Goal: Task Accomplishment & Management: Use online tool/utility

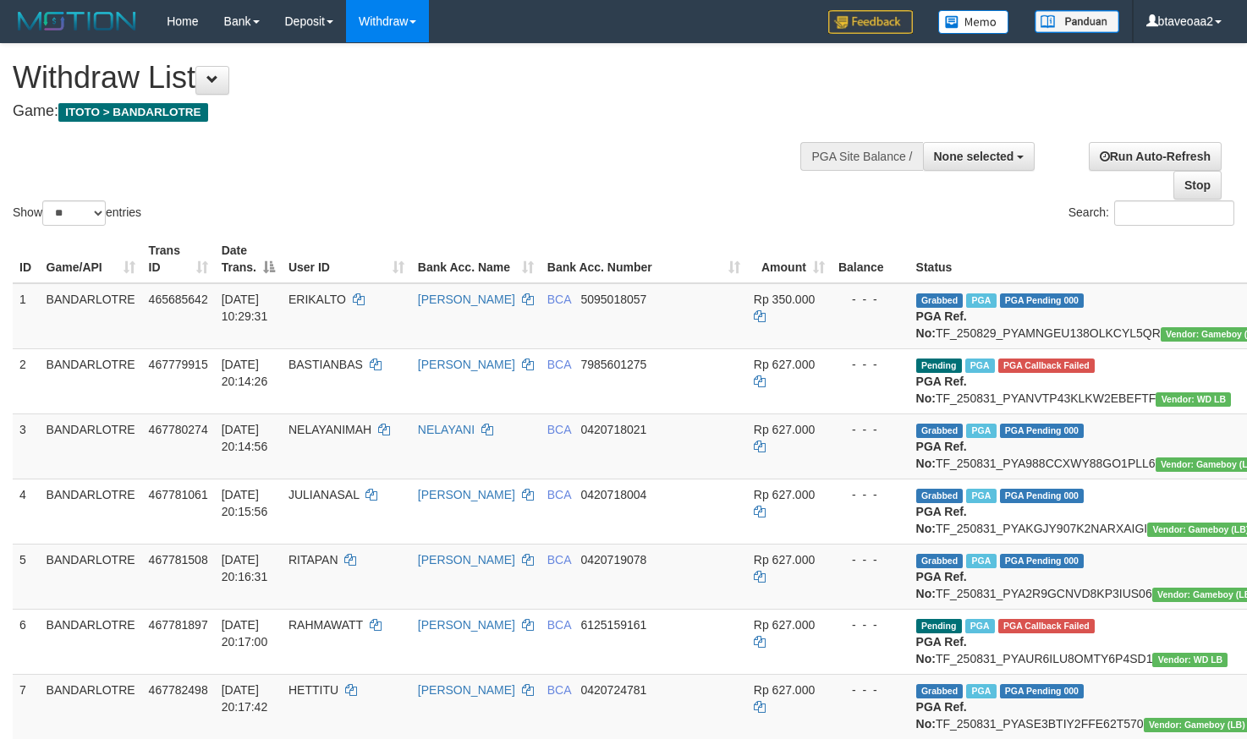
select select
select select "**"
click at [218, 80] on span at bounding box center [212, 80] width 12 height 12
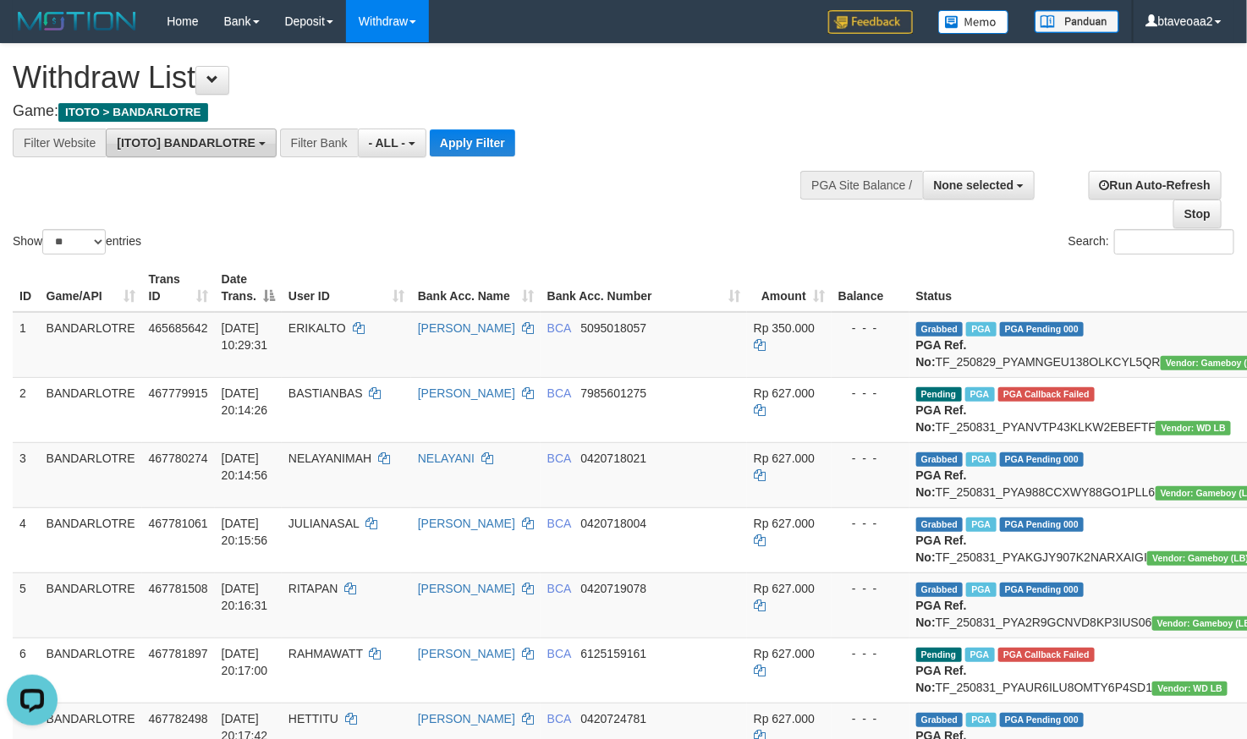
click at [209, 145] on span "[ITOTO] BANDARLOTRE" at bounding box center [186, 143] width 139 height 14
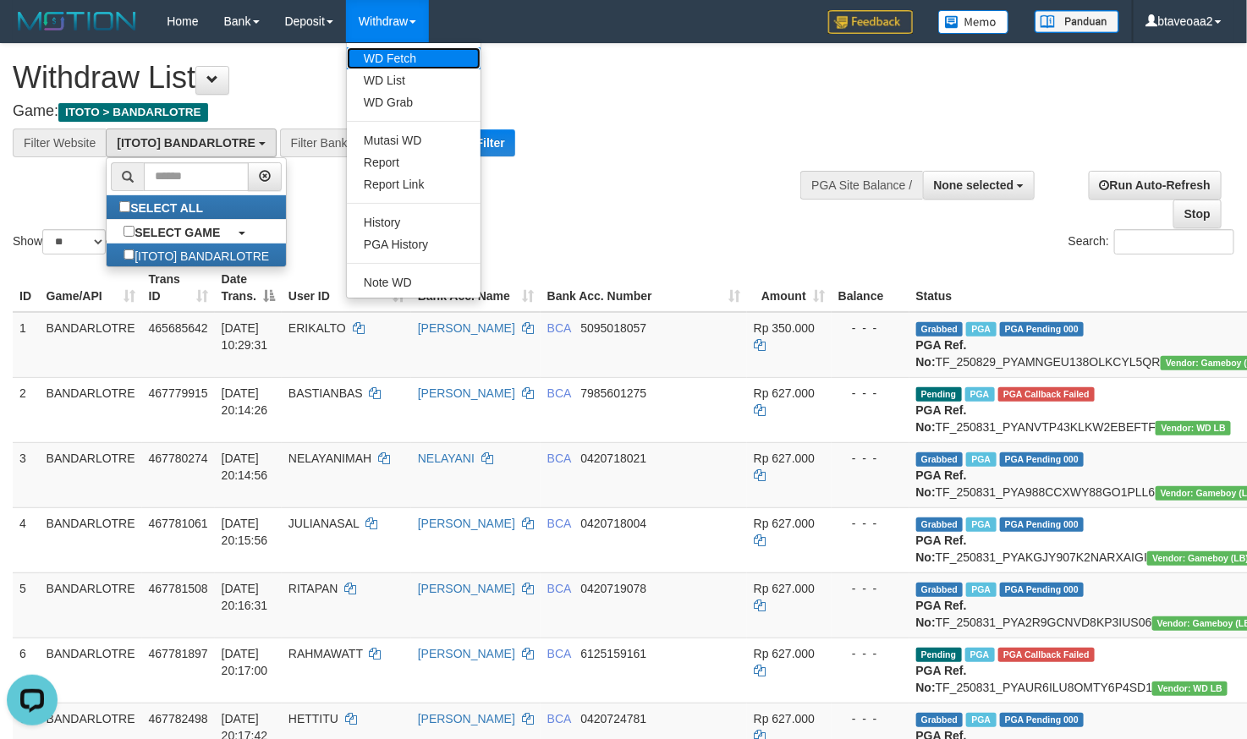
click at [391, 61] on link "WD Fetch" at bounding box center [414, 58] width 134 height 22
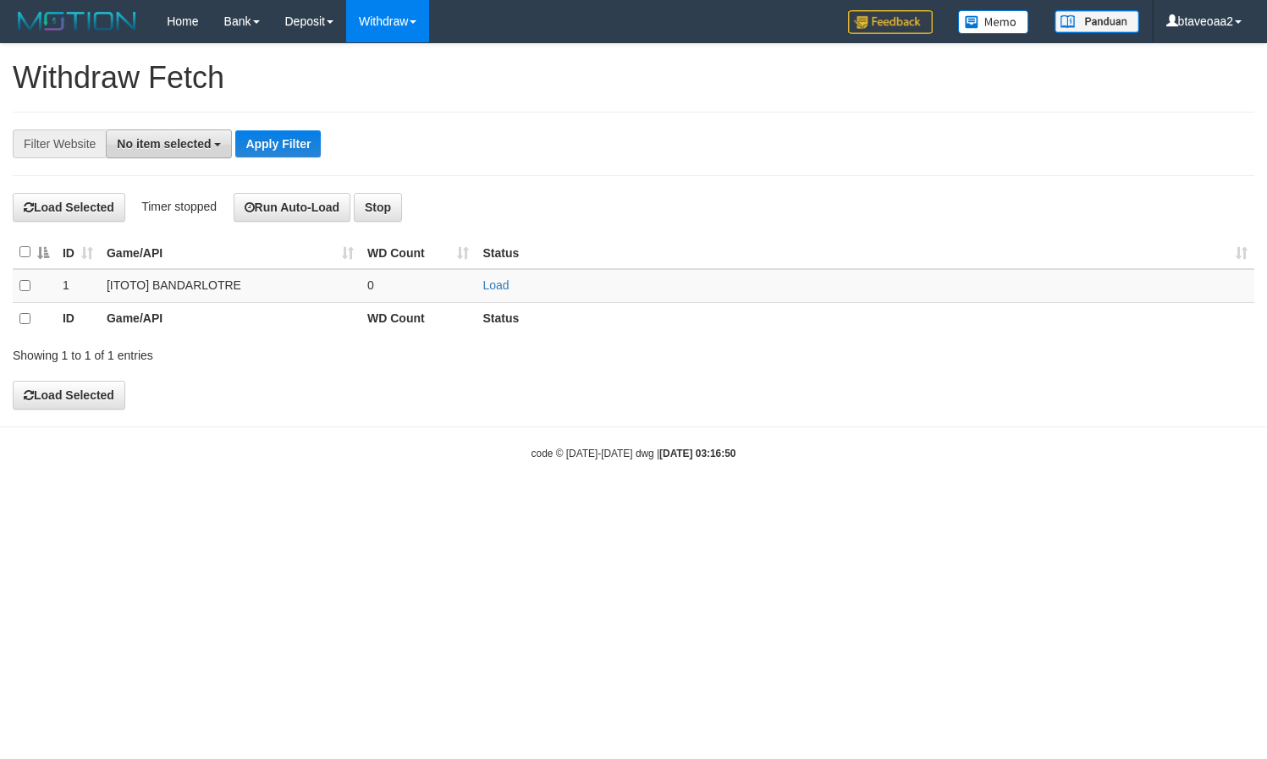
click at [158, 155] on button "No item selected" at bounding box center [169, 143] width 126 height 29
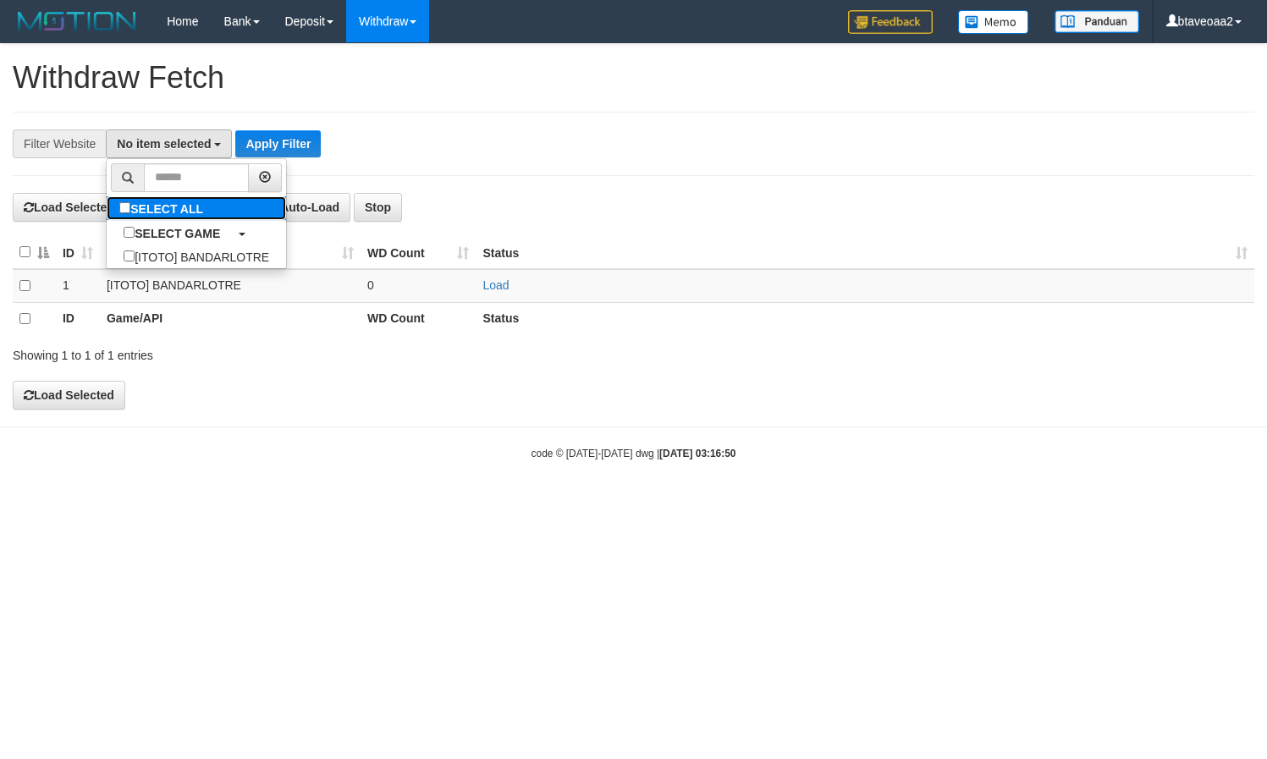
click at [188, 217] on label "SELECT ALL" at bounding box center [163, 208] width 113 height 24
select select "****"
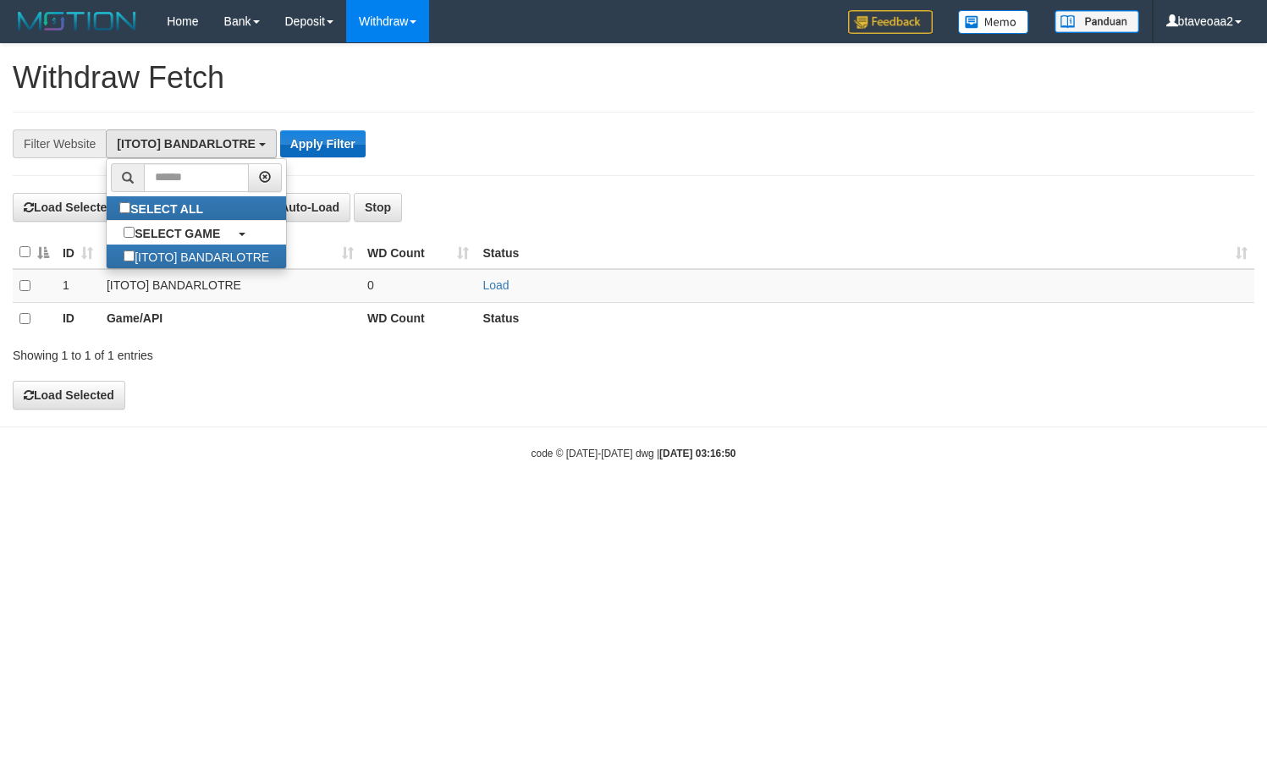
scroll to position [15, 0]
click at [312, 137] on button "Apply Filter" at bounding box center [322, 143] width 85 height 27
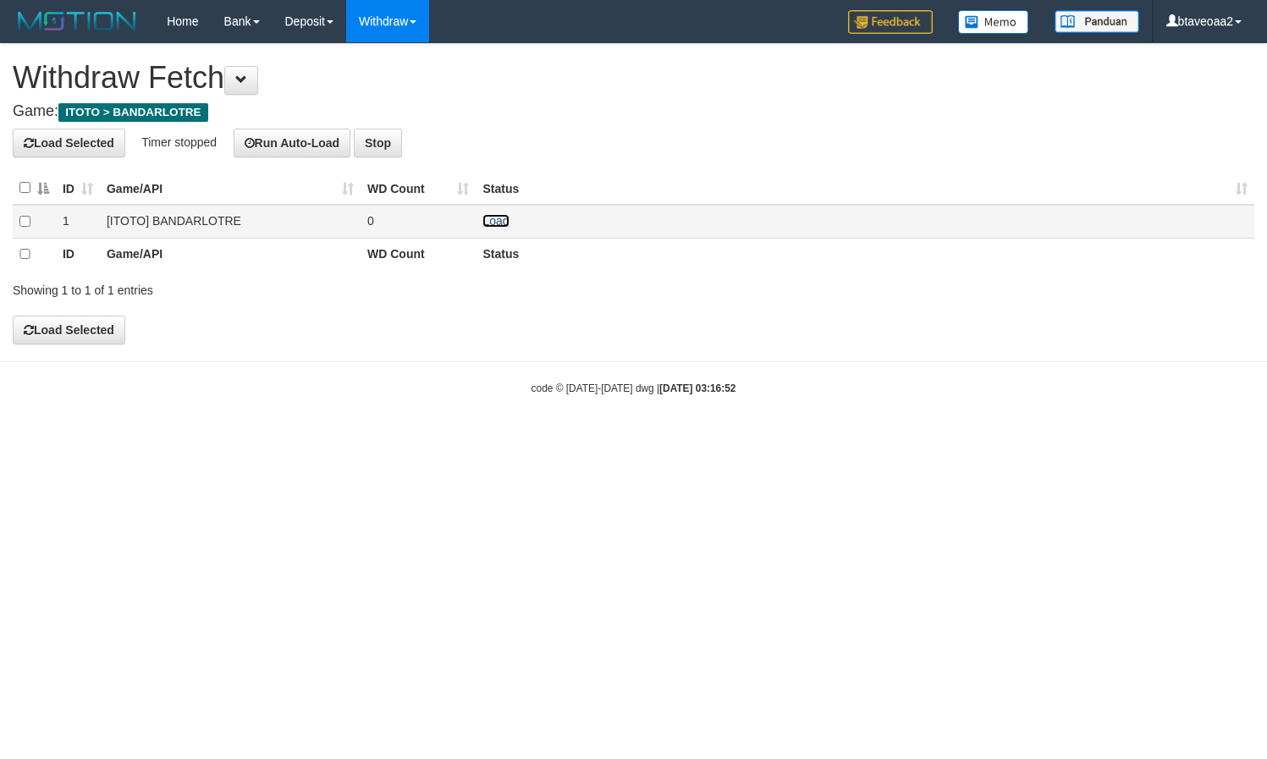
click at [496, 214] on link "Load" at bounding box center [495, 221] width 26 height 14
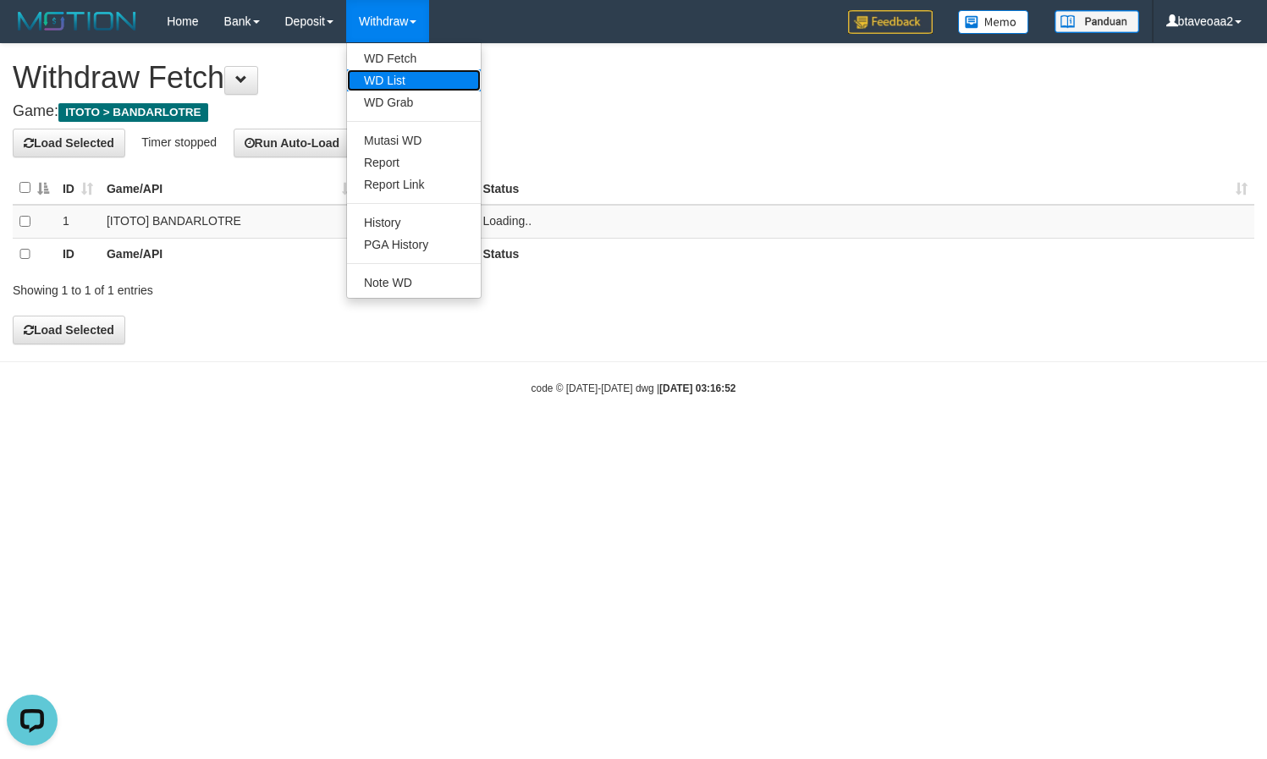
click at [425, 74] on link "WD List" at bounding box center [414, 80] width 134 height 22
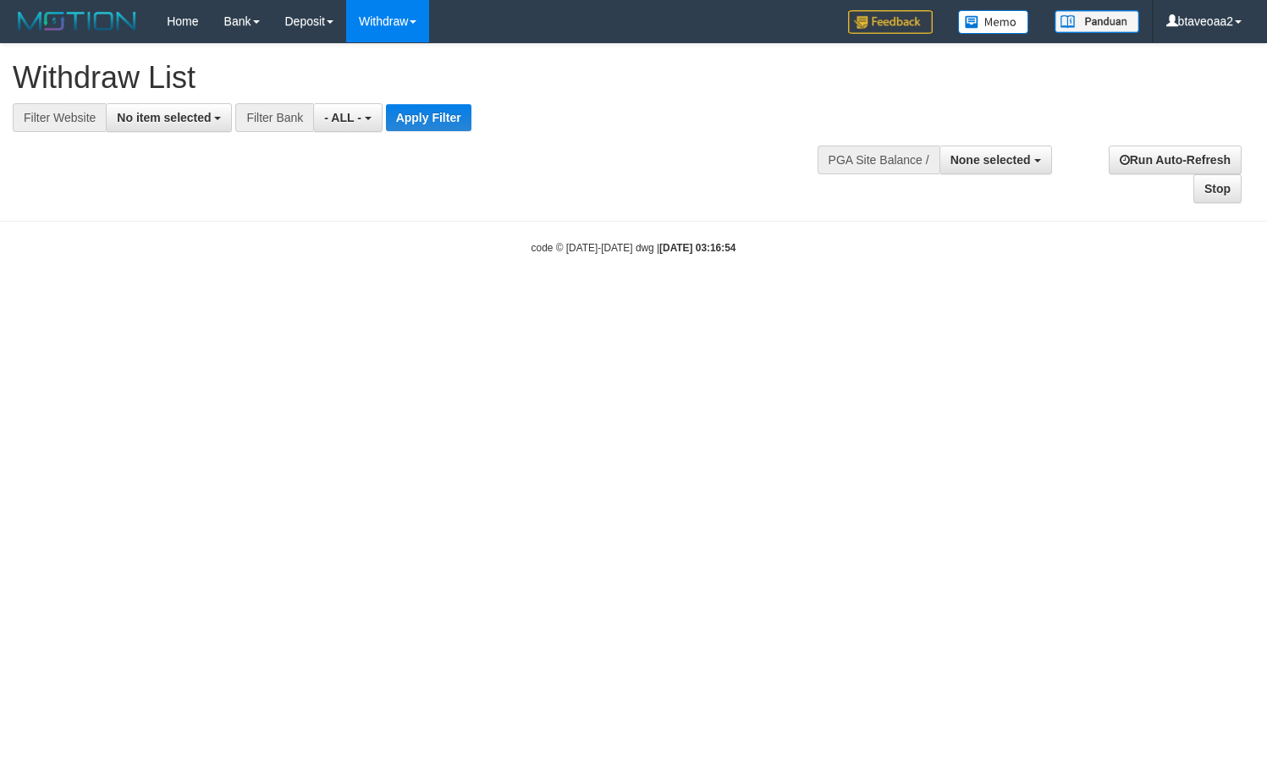
select select
click at [198, 125] on button "No item selected" at bounding box center [169, 117] width 126 height 29
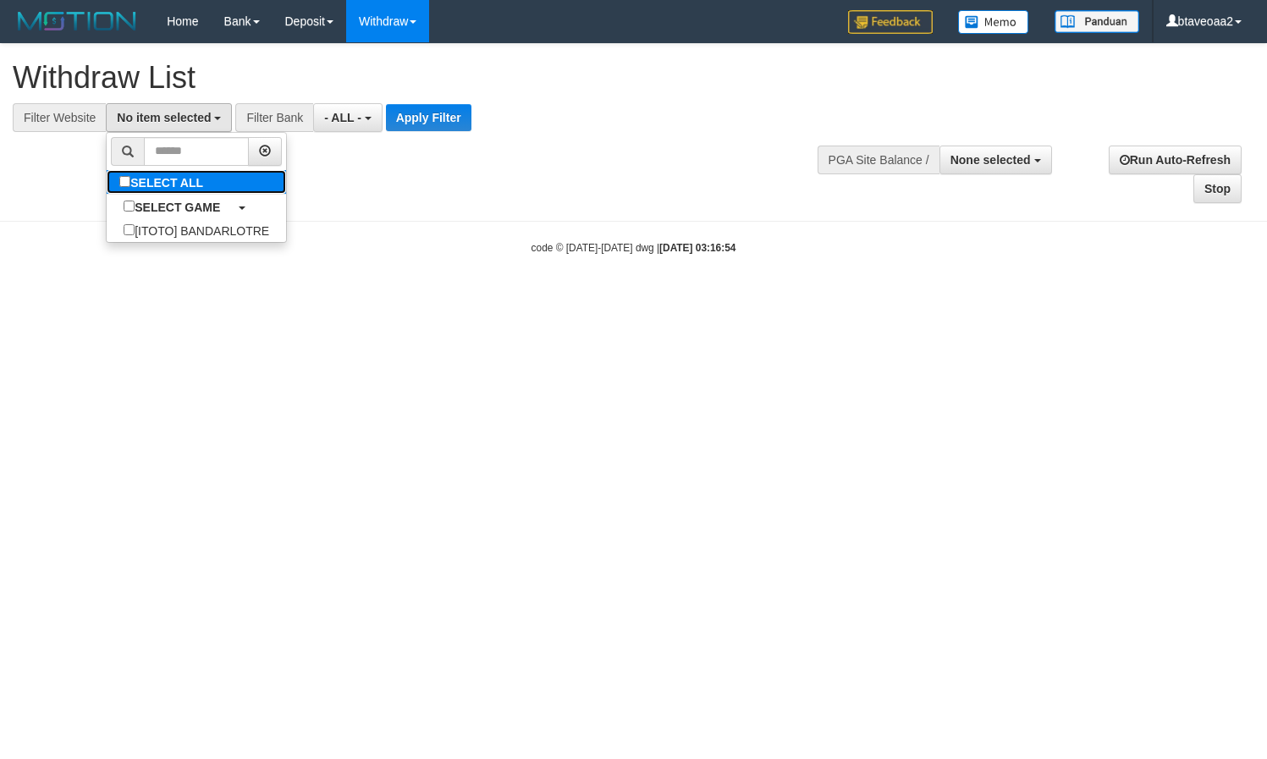
click at [179, 188] on label "SELECT ALL" at bounding box center [163, 182] width 113 height 24
select select "****"
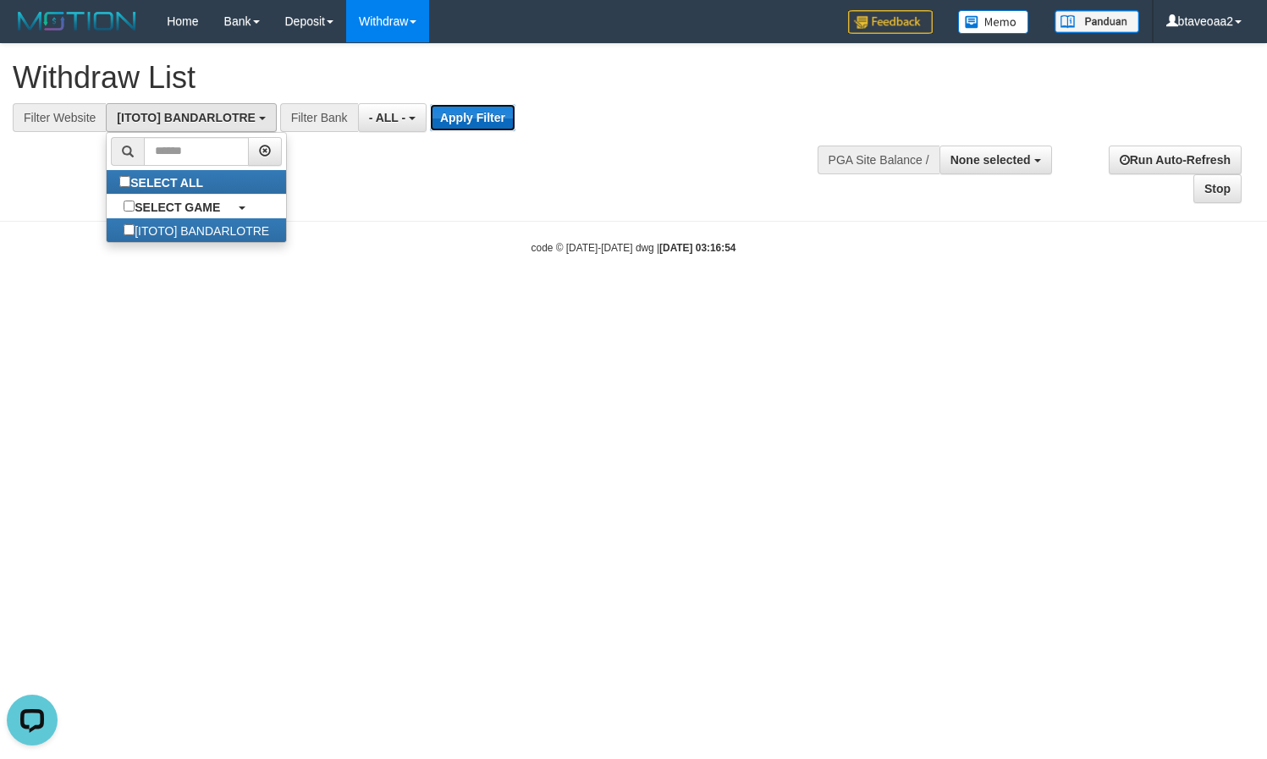
click at [463, 122] on button "Apply Filter" at bounding box center [472, 117] width 85 height 27
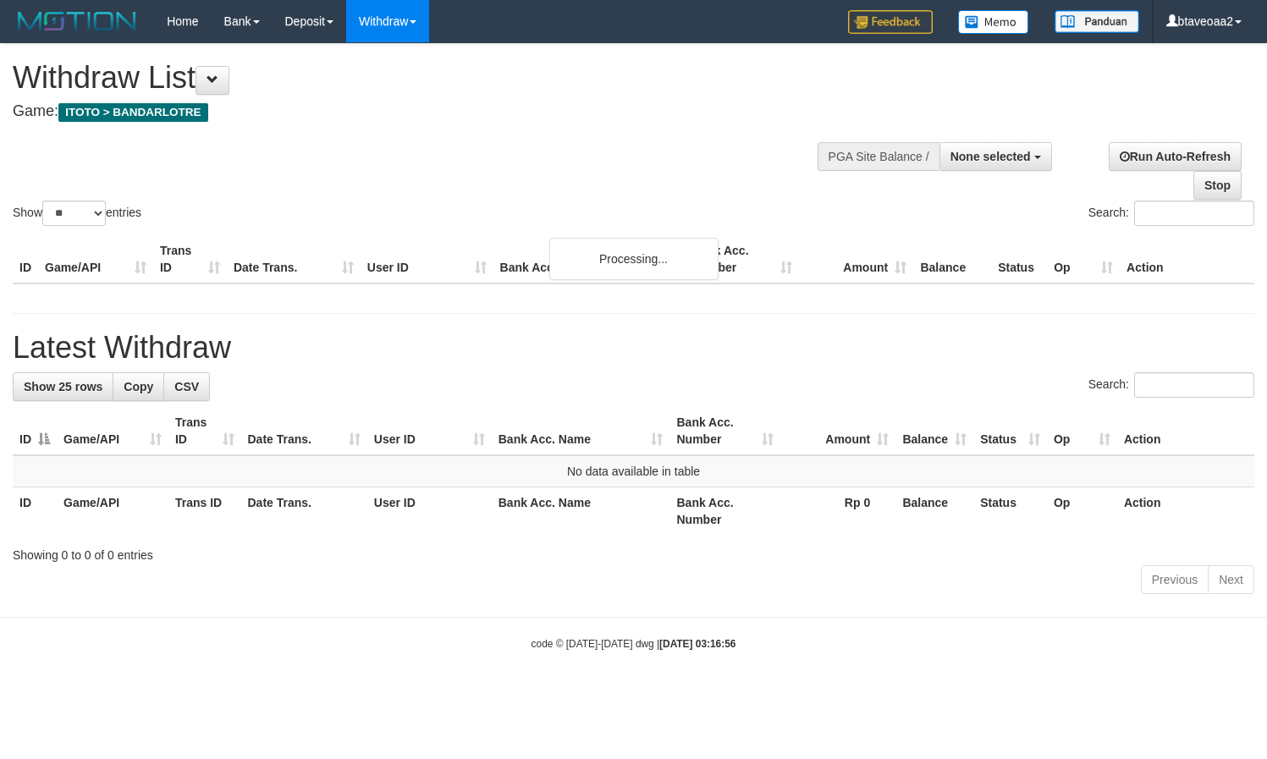
select select
select select "**"
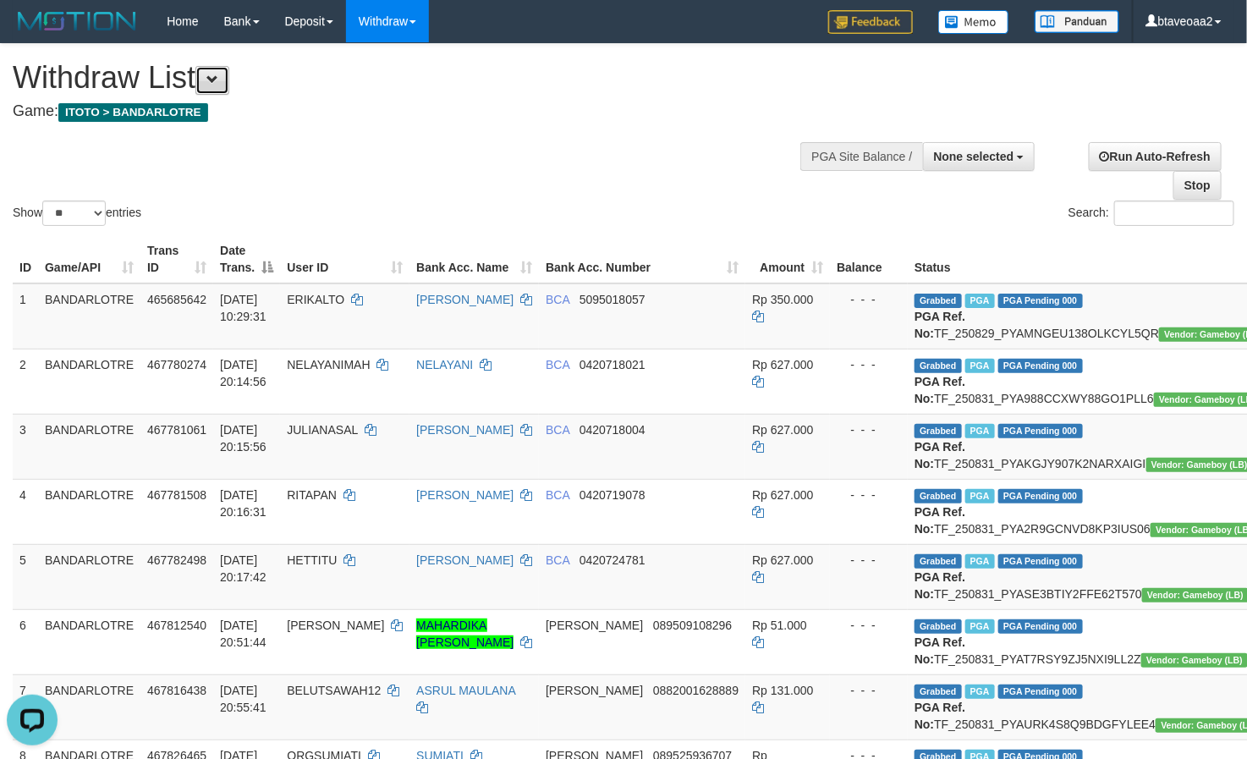
click at [226, 90] on button at bounding box center [212, 80] width 34 height 29
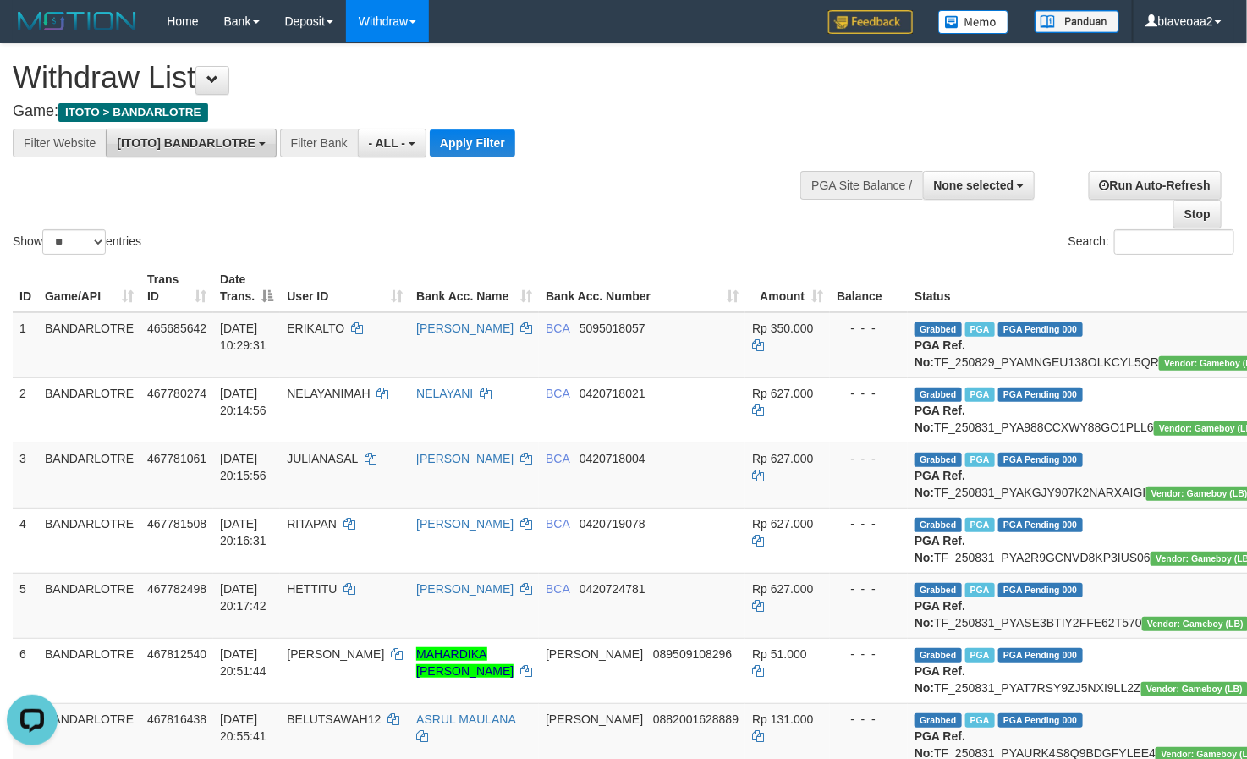
click at [195, 156] on button "[ITOTO] BANDARLOTRE" at bounding box center [191, 143] width 170 height 29
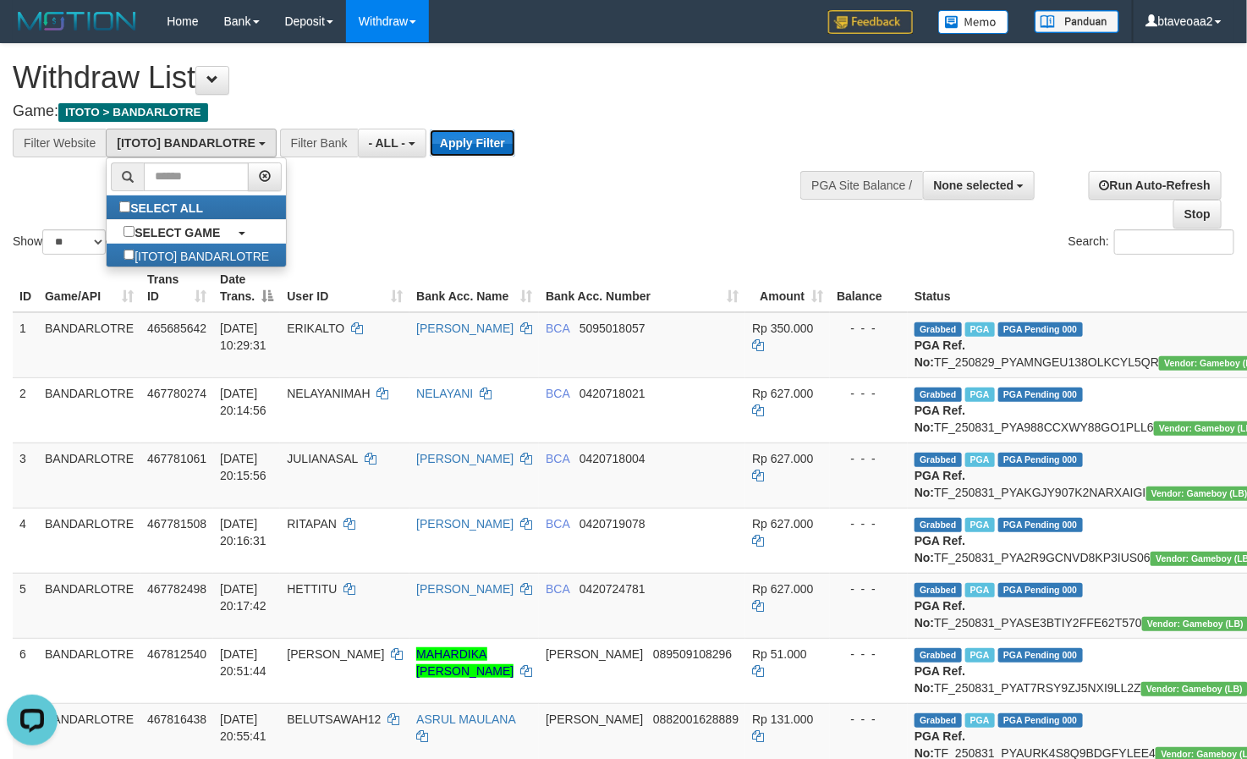
click at [465, 135] on button "Apply Filter" at bounding box center [472, 142] width 85 height 27
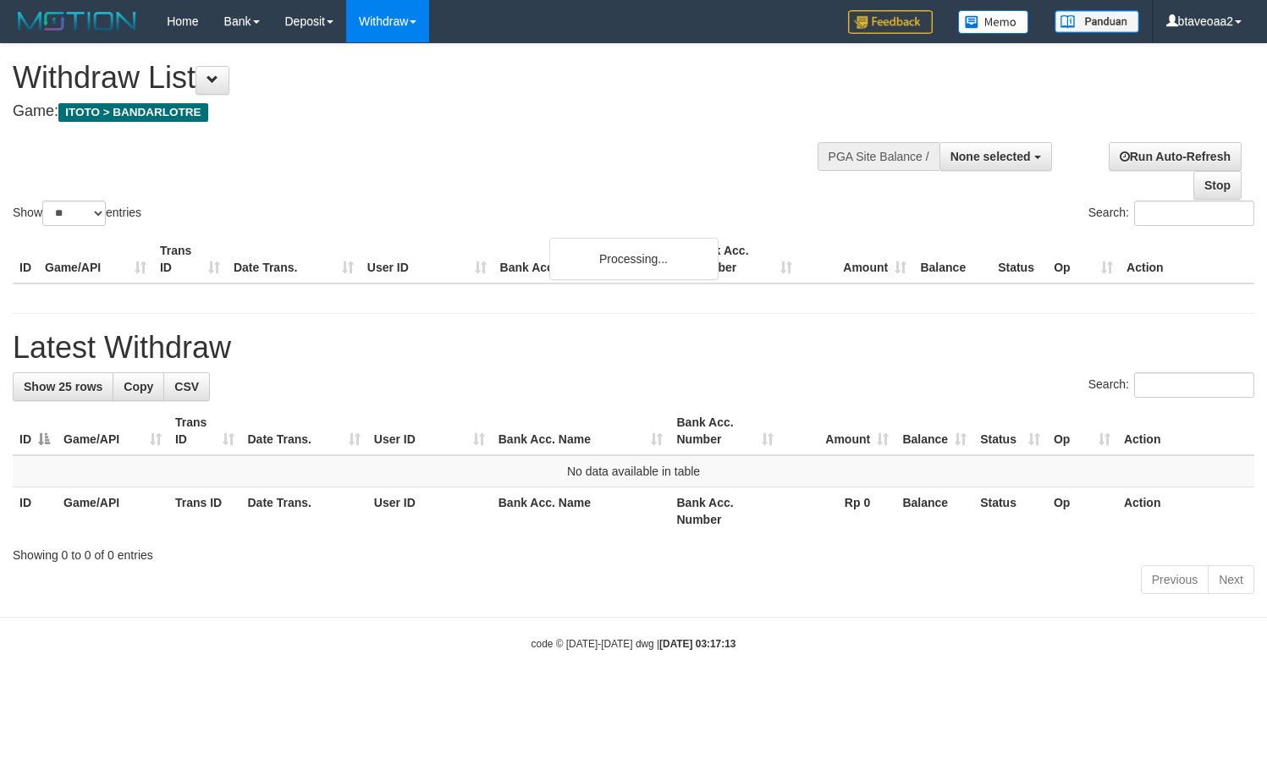
select select
select select "**"
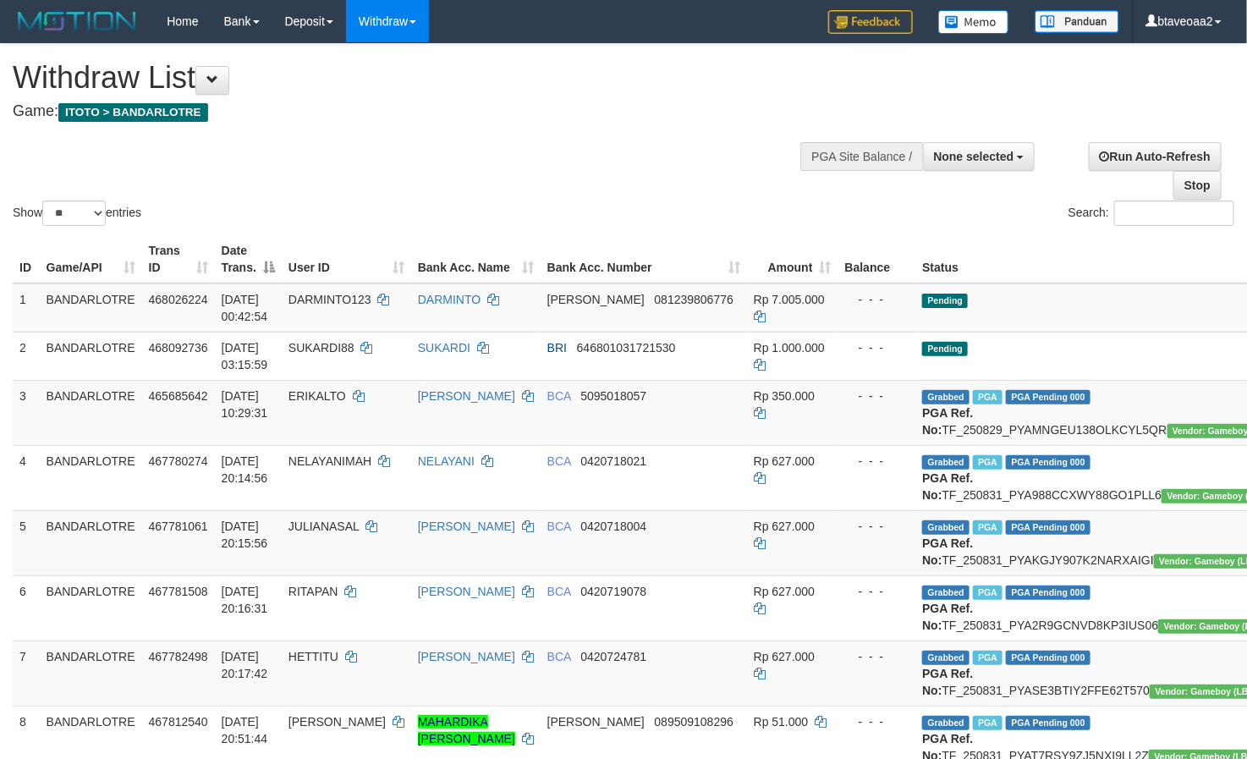
click at [401, 18] on link "Withdraw" at bounding box center [387, 21] width 83 height 42
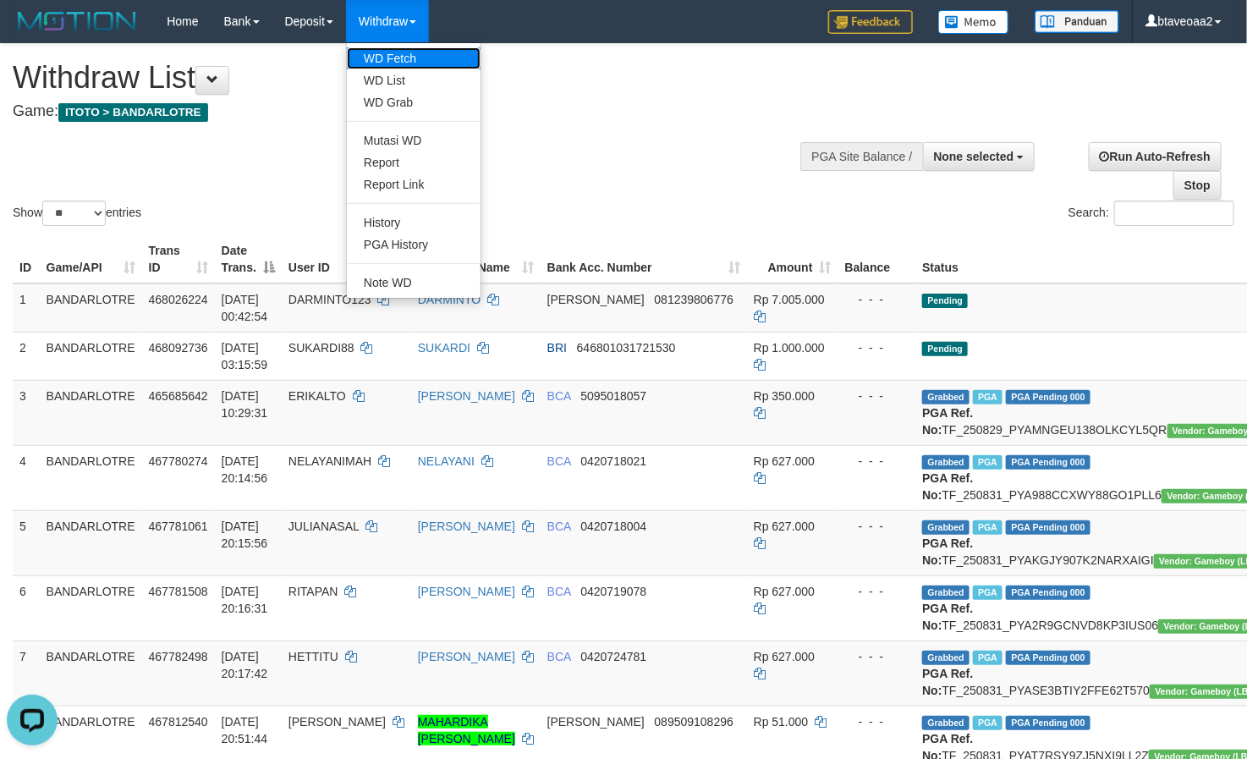
click at [406, 58] on link "WD Fetch" at bounding box center [414, 58] width 134 height 22
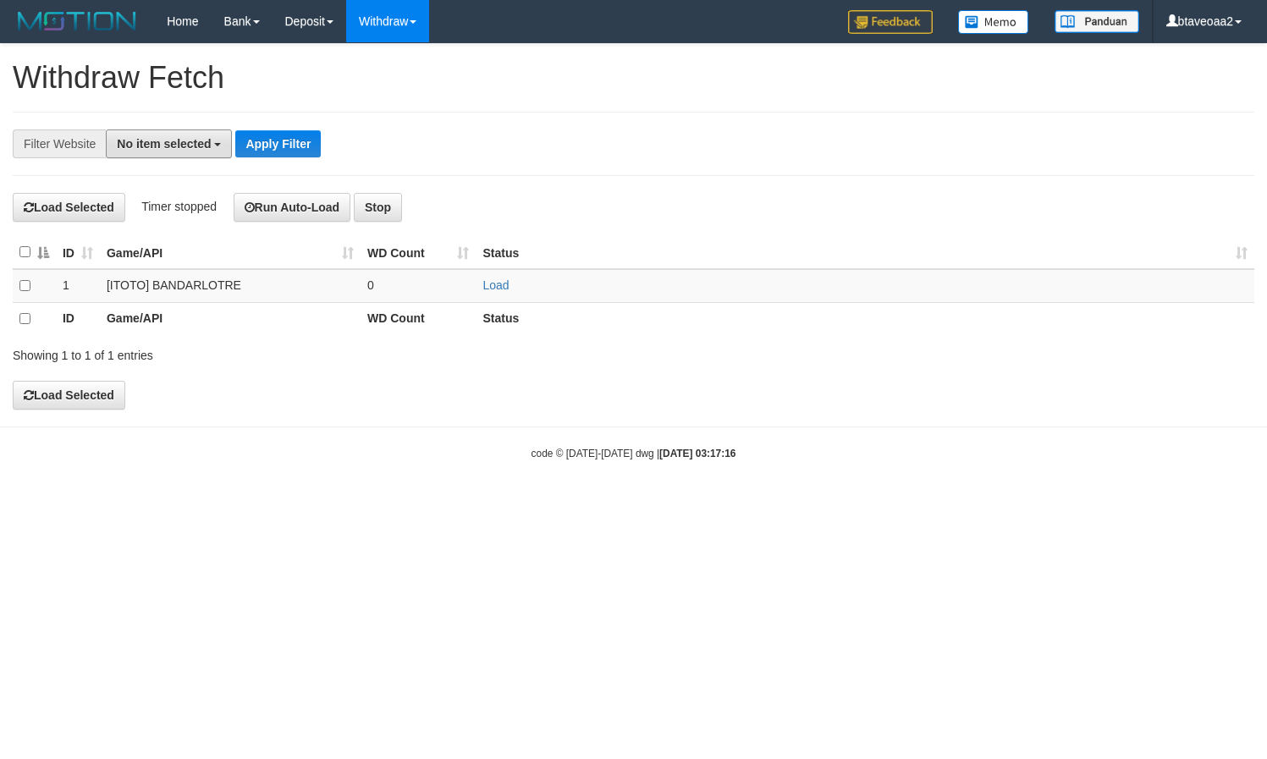
drag, startPoint x: 138, startPoint y: 153, endPoint x: 146, endPoint y: 168, distance: 16.3
click at [140, 158] on button "No item selected" at bounding box center [169, 143] width 126 height 29
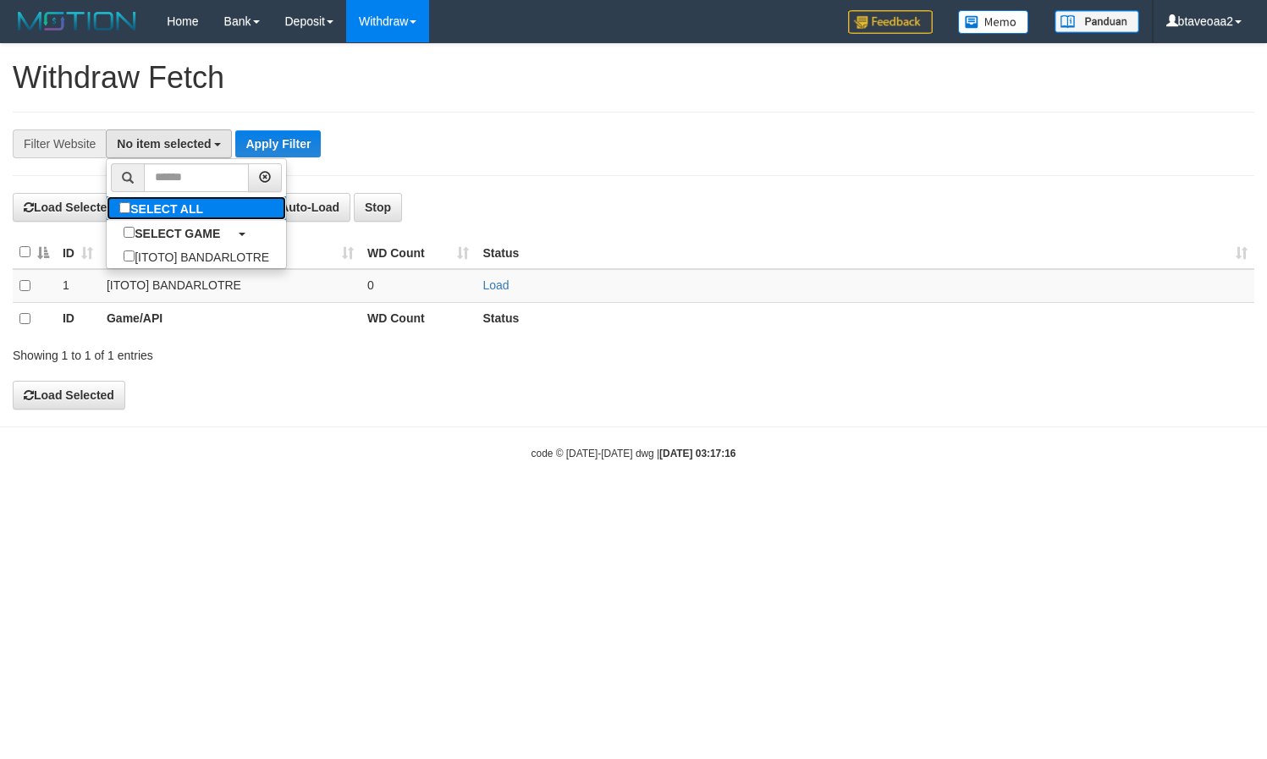
click at [163, 211] on label "SELECT ALL" at bounding box center [163, 208] width 113 height 24
select select "****"
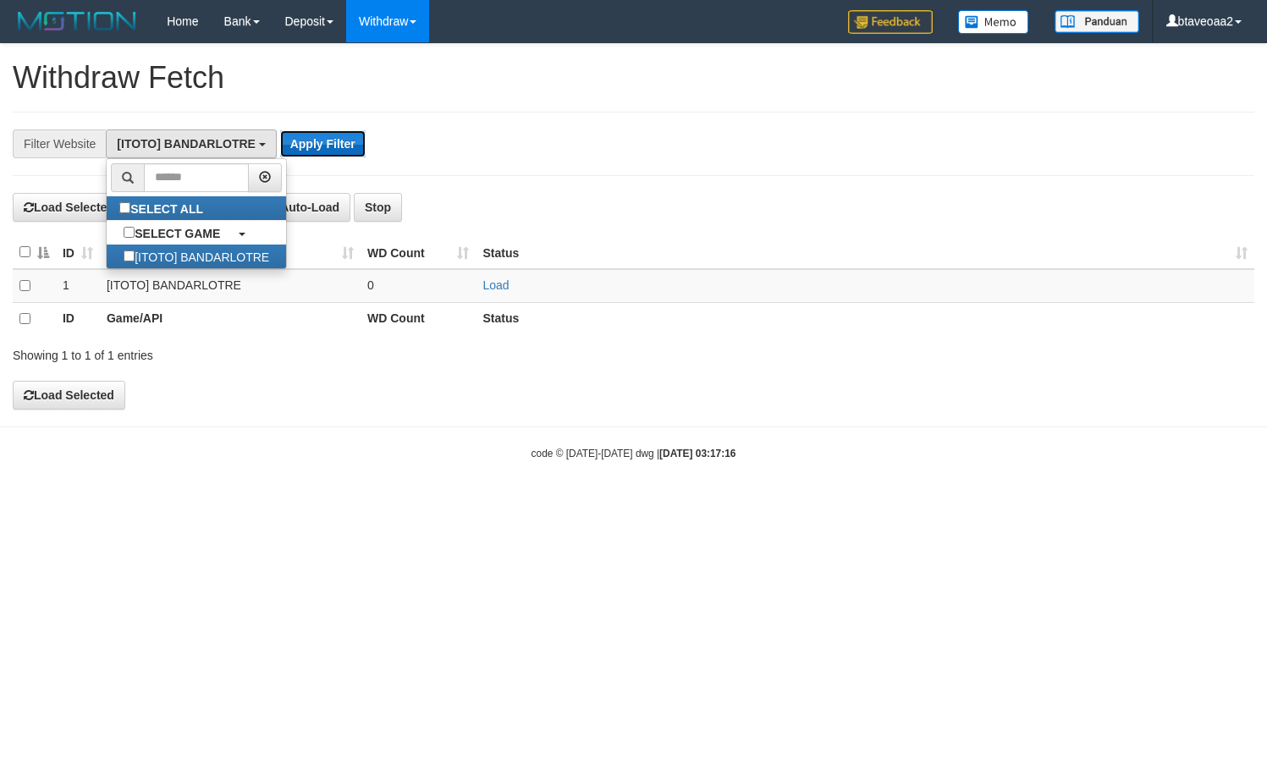
click at [355, 147] on button "Apply Filter" at bounding box center [322, 143] width 85 height 27
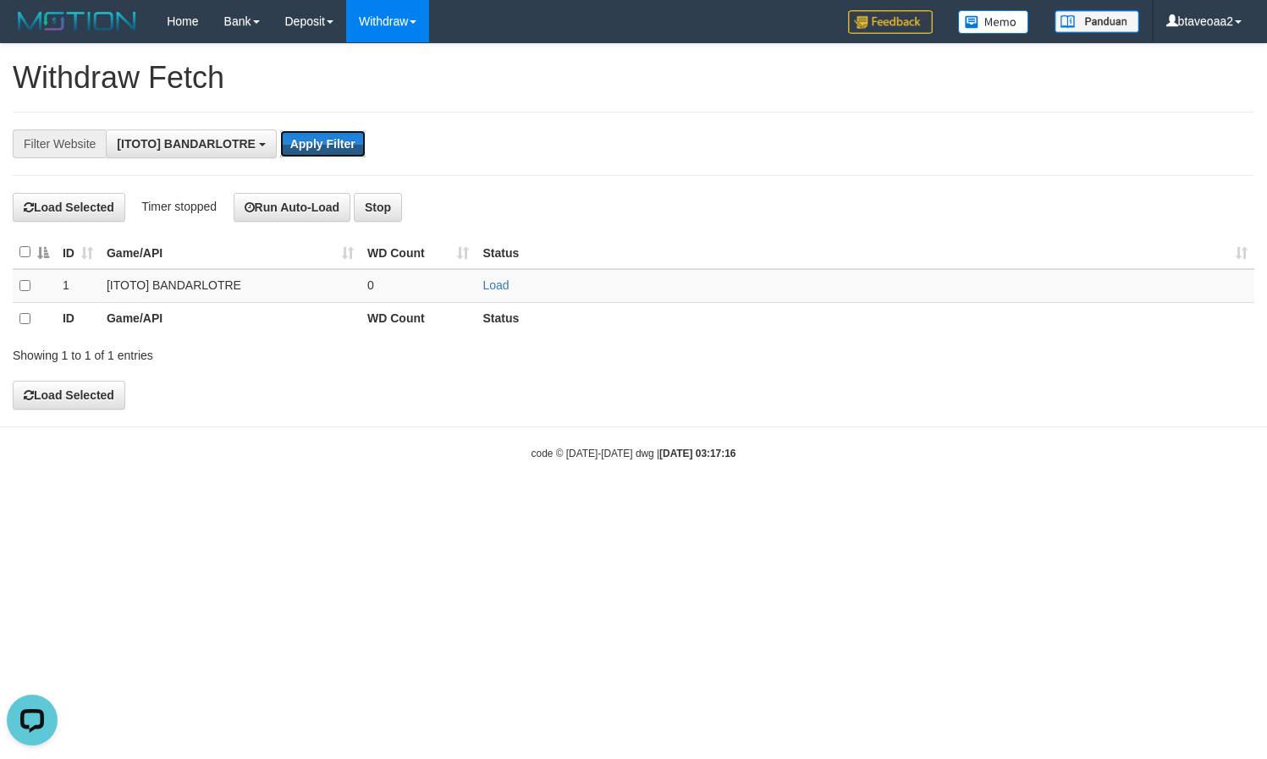
scroll to position [0, 0]
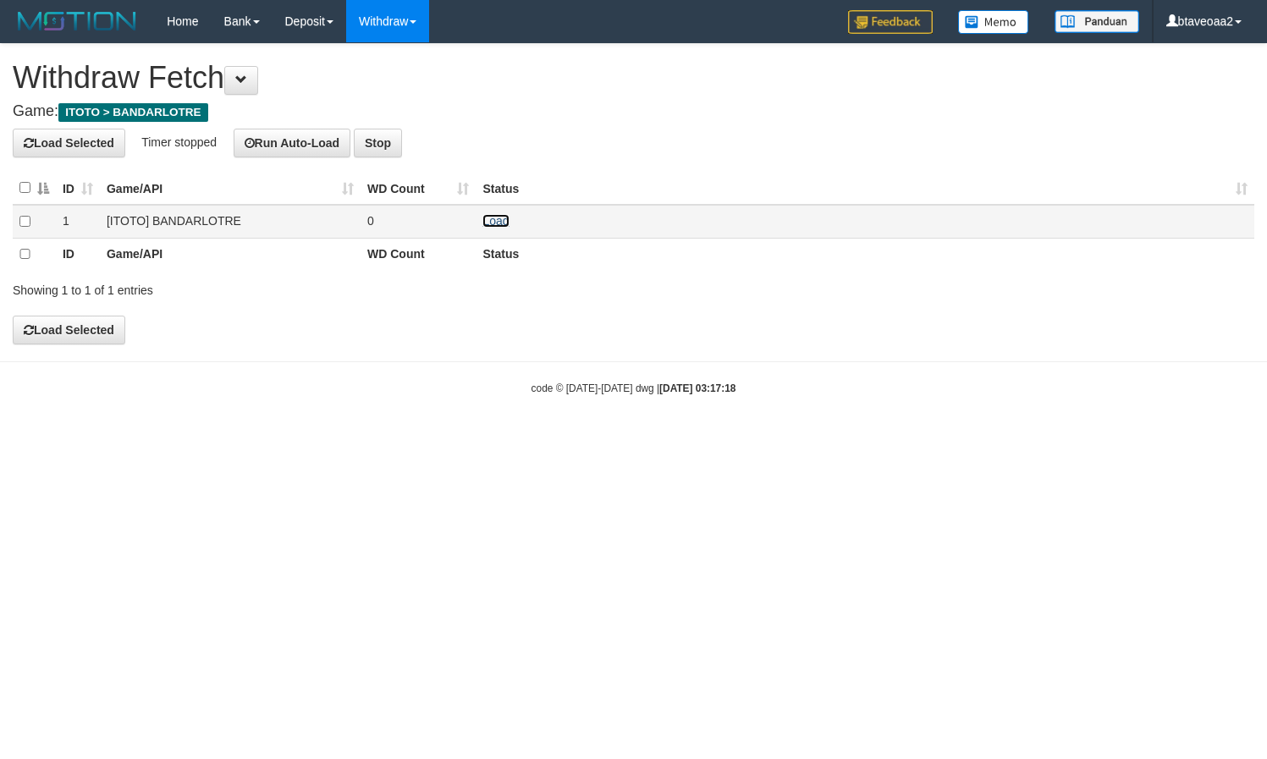
click at [492, 217] on link "Load" at bounding box center [495, 221] width 26 height 14
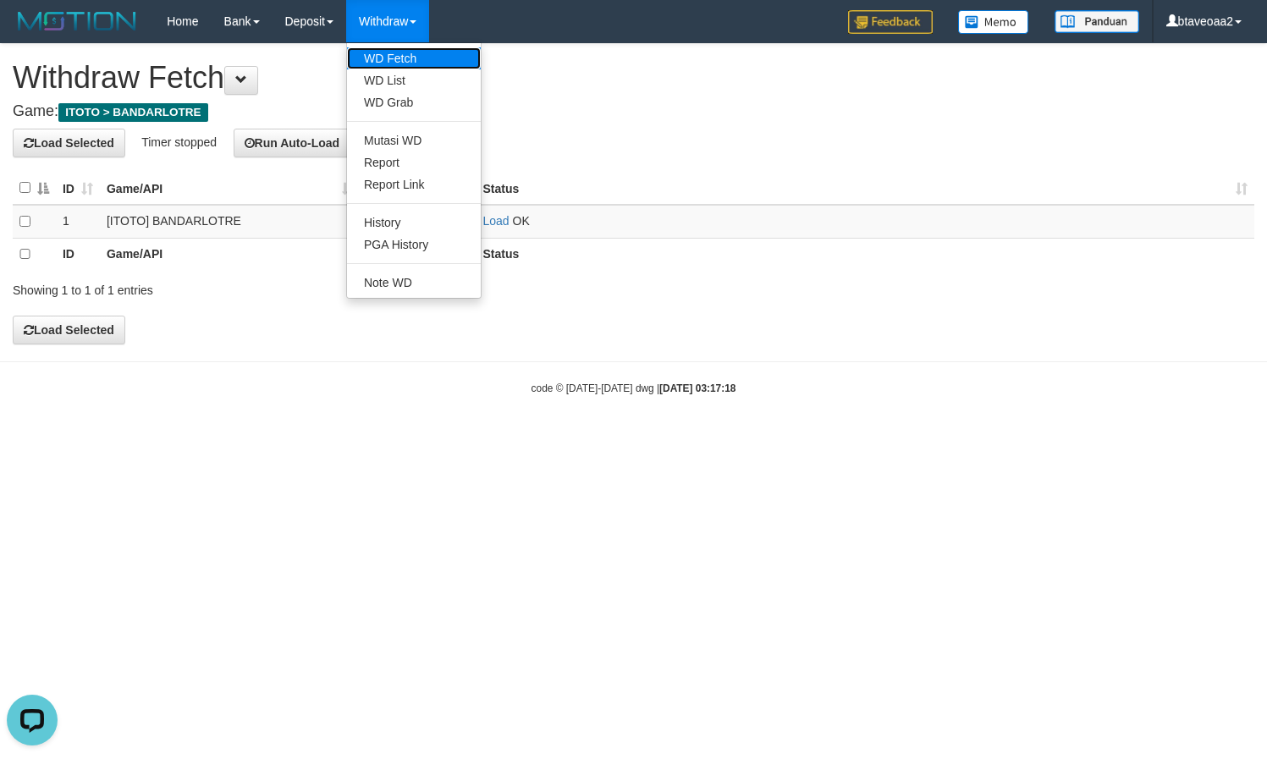
click at [409, 61] on link "WD Fetch" at bounding box center [414, 58] width 134 height 22
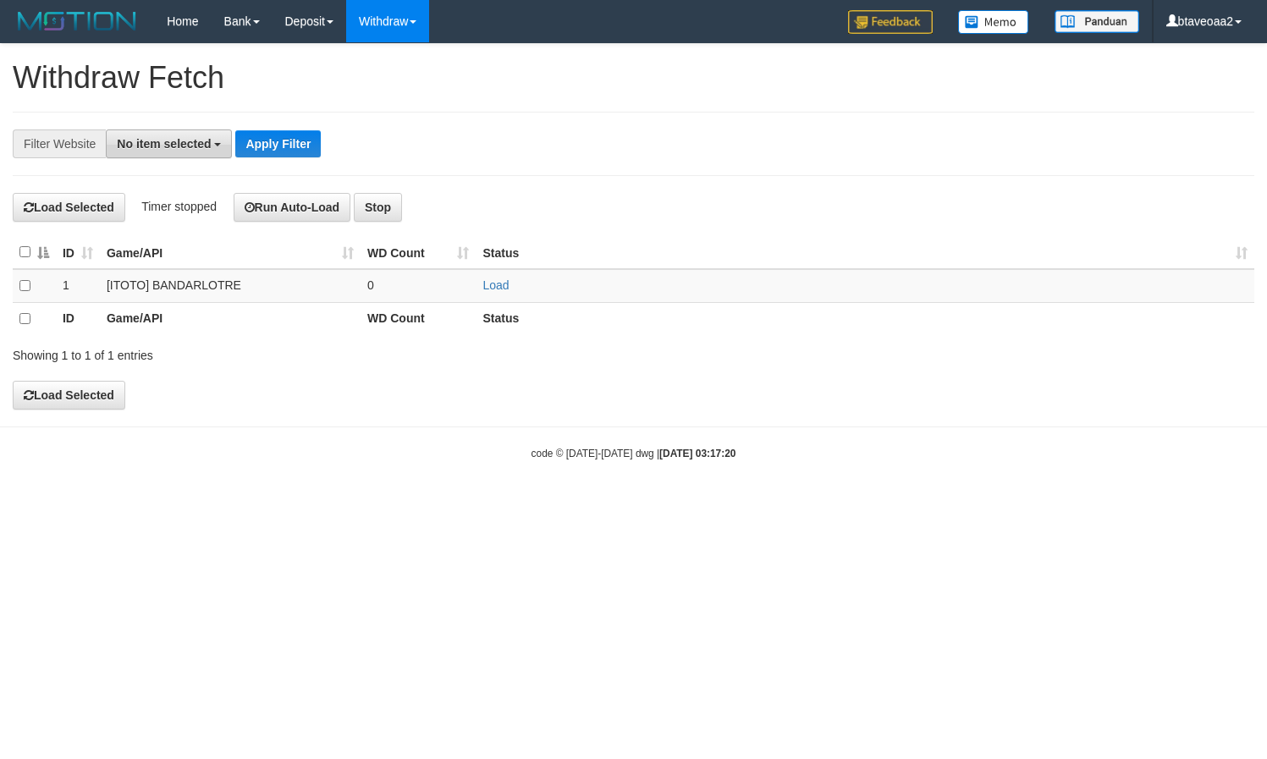
click at [176, 152] on button "No item selected" at bounding box center [169, 143] width 126 height 29
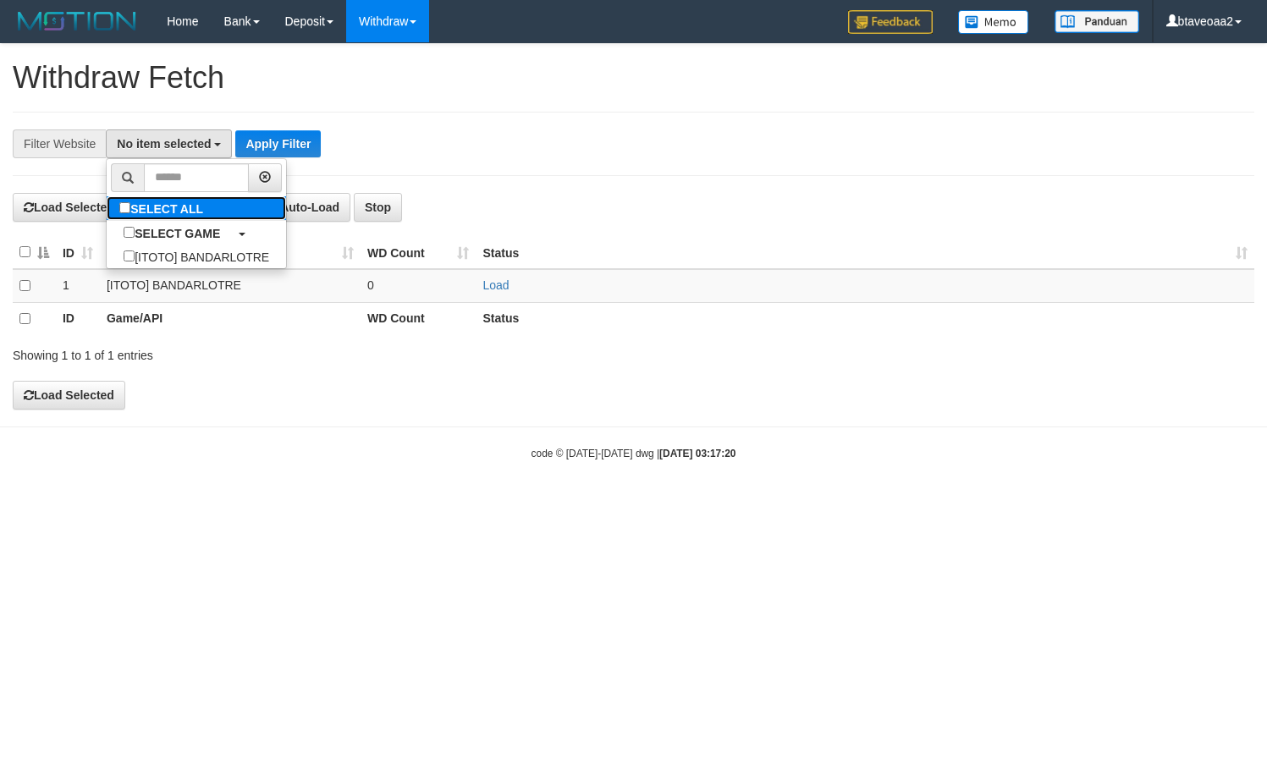
click at [179, 201] on label "SELECT ALL" at bounding box center [163, 208] width 113 height 24
select select "****"
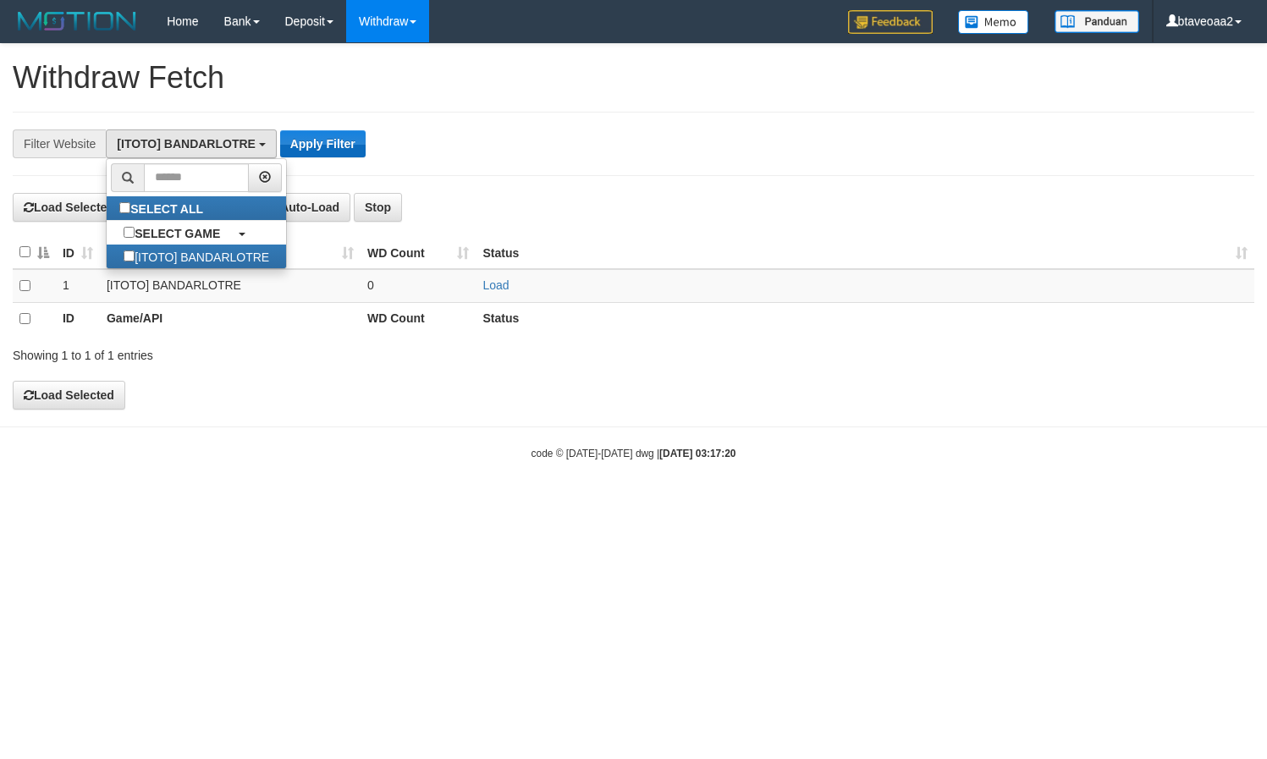
scroll to position [15, 0]
click at [338, 142] on button "Apply Filter" at bounding box center [322, 143] width 85 height 27
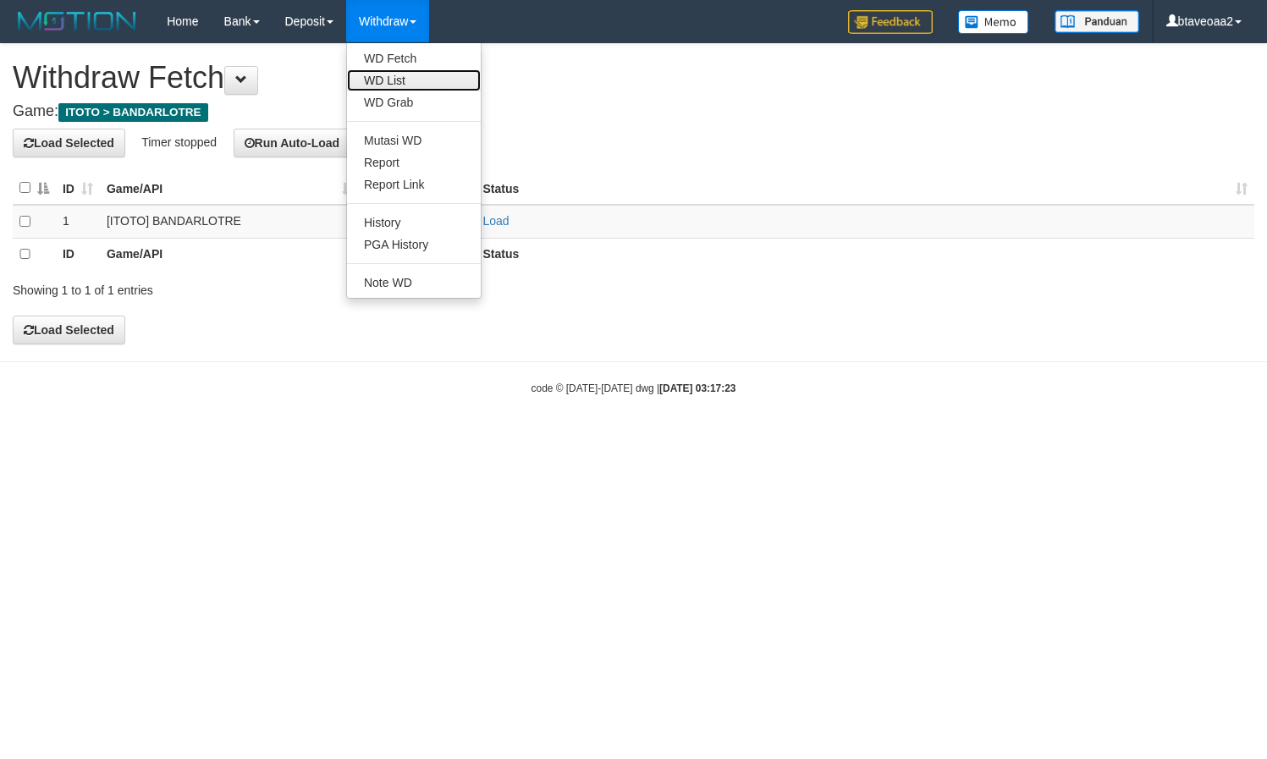
click at [396, 74] on link "WD List" at bounding box center [414, 80] width 134 height 22
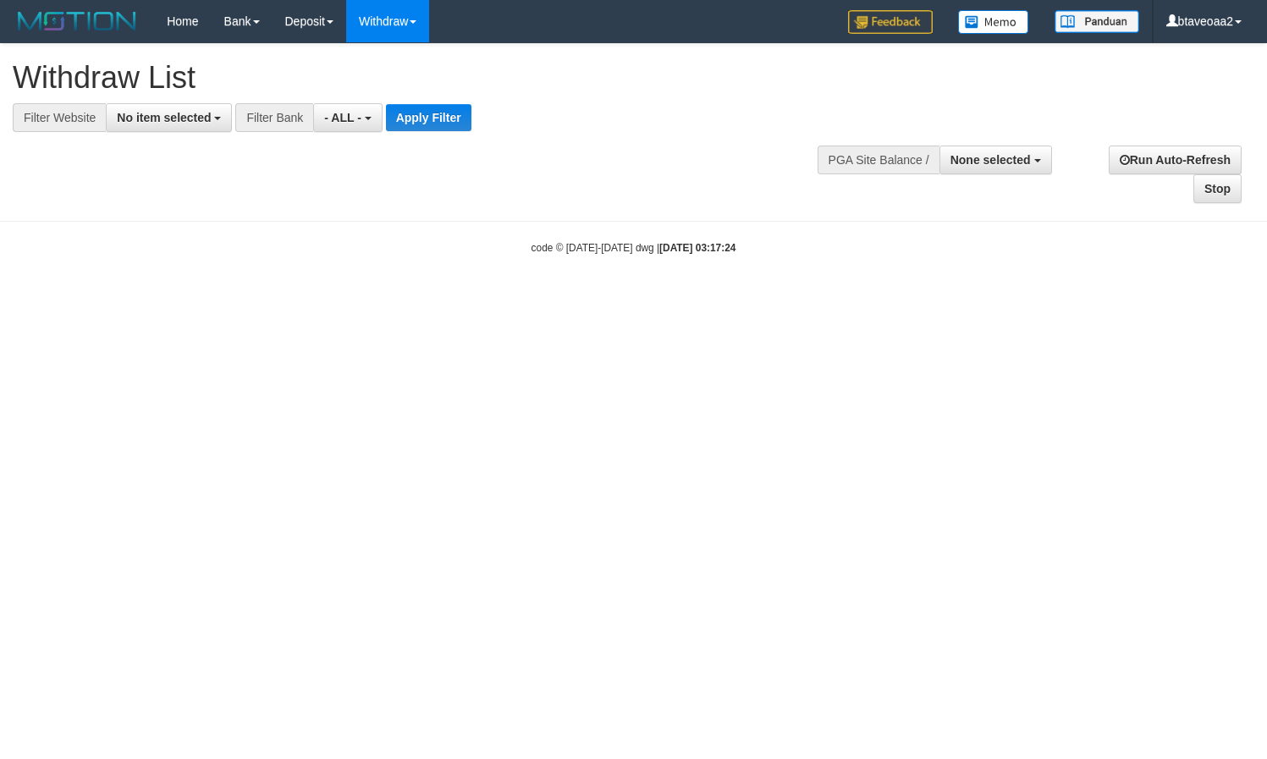
select select
drag, startPoint x: 185, startPoint y: 117, endPoint x: 178, endPoint y: 122, distance: 9.2
click at [184, 117] on span "No item selected" at bounding box center [164, 118] width 94 height 14
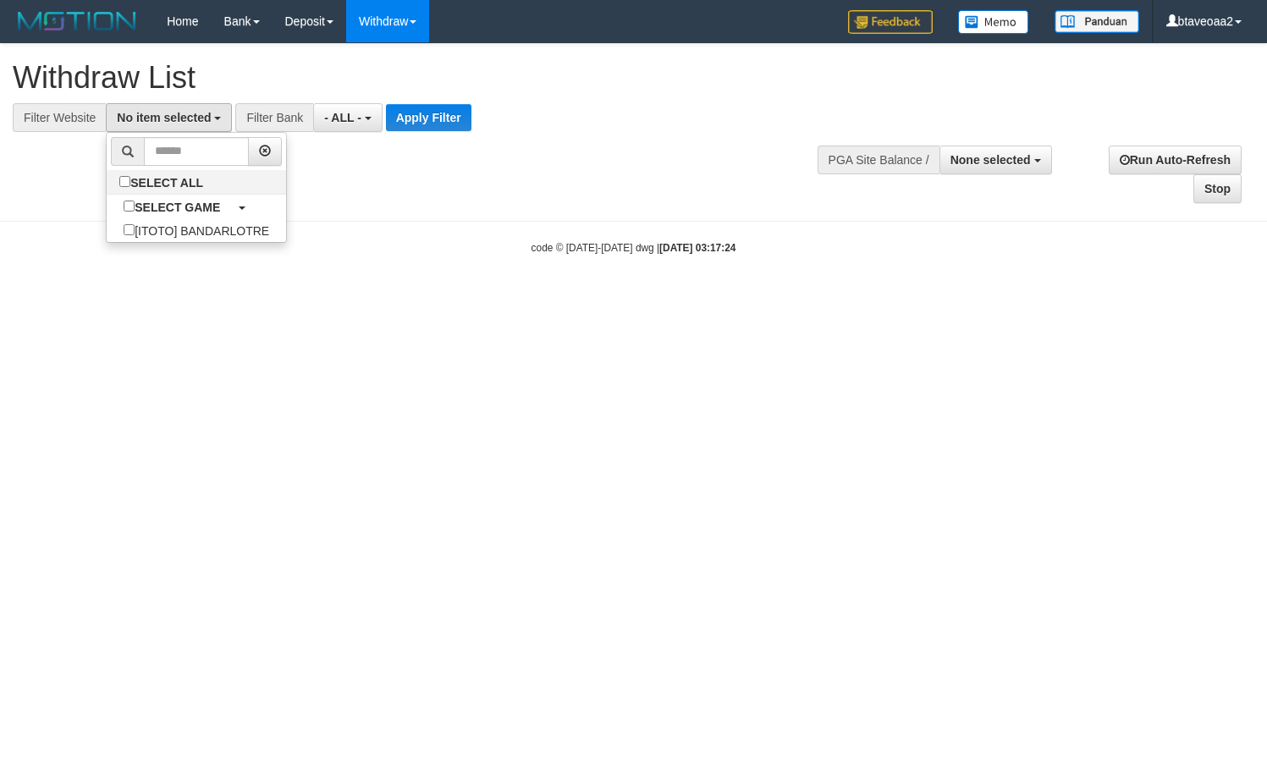
click at [173, 168] on li at bounding box center [196, 151] width 179 height 37
click at [173, 191] on label "SELECT ALL" at bounding box center [163, 182] width 113 height 24
select select "****"
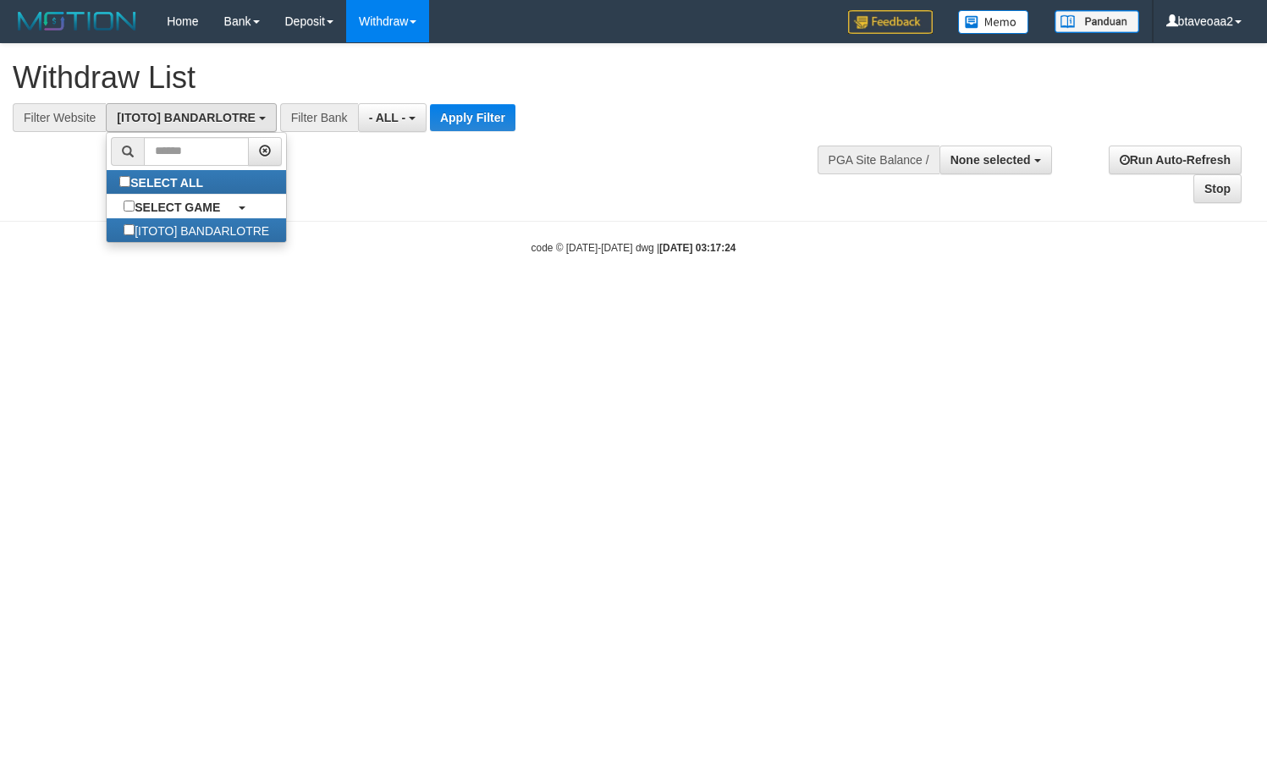
scroll to position [15, 0]
click at [475, 104] on button "Apply Filter" at bounding box center [472, 117] width 85 height 27
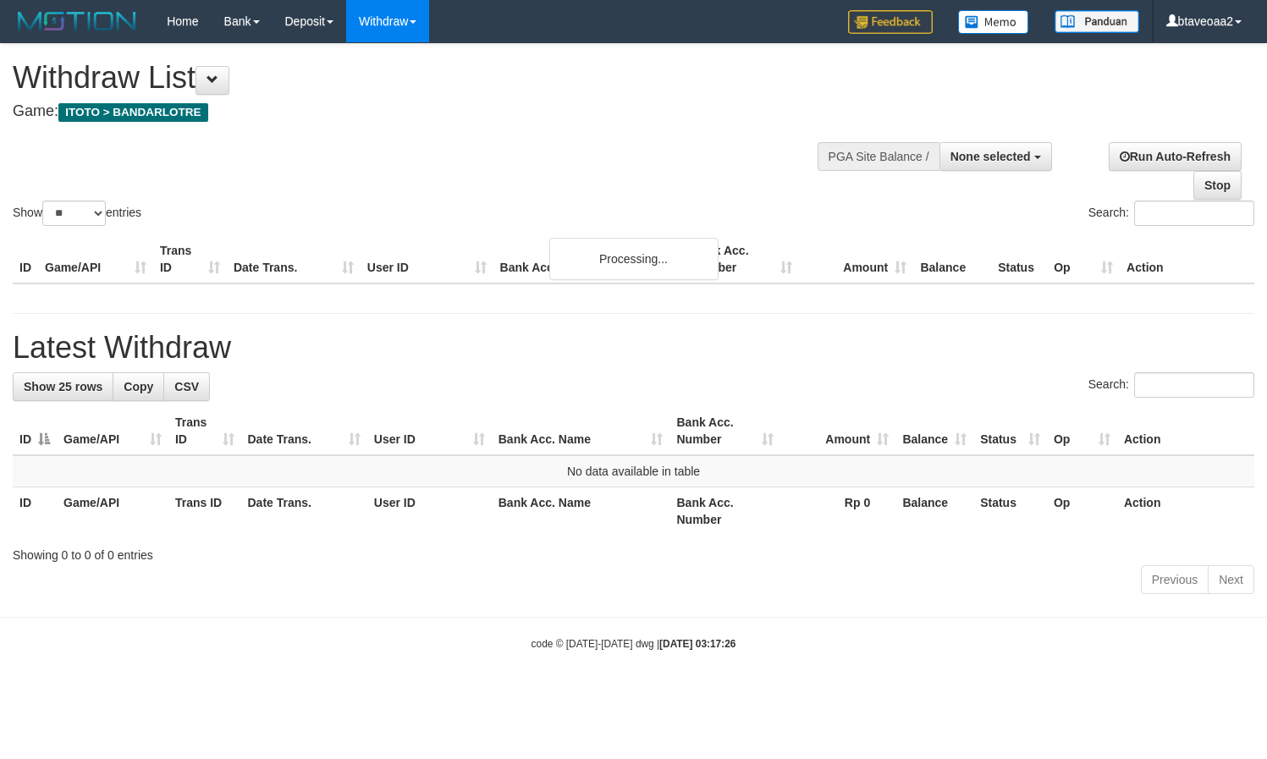
select select
select select "**"
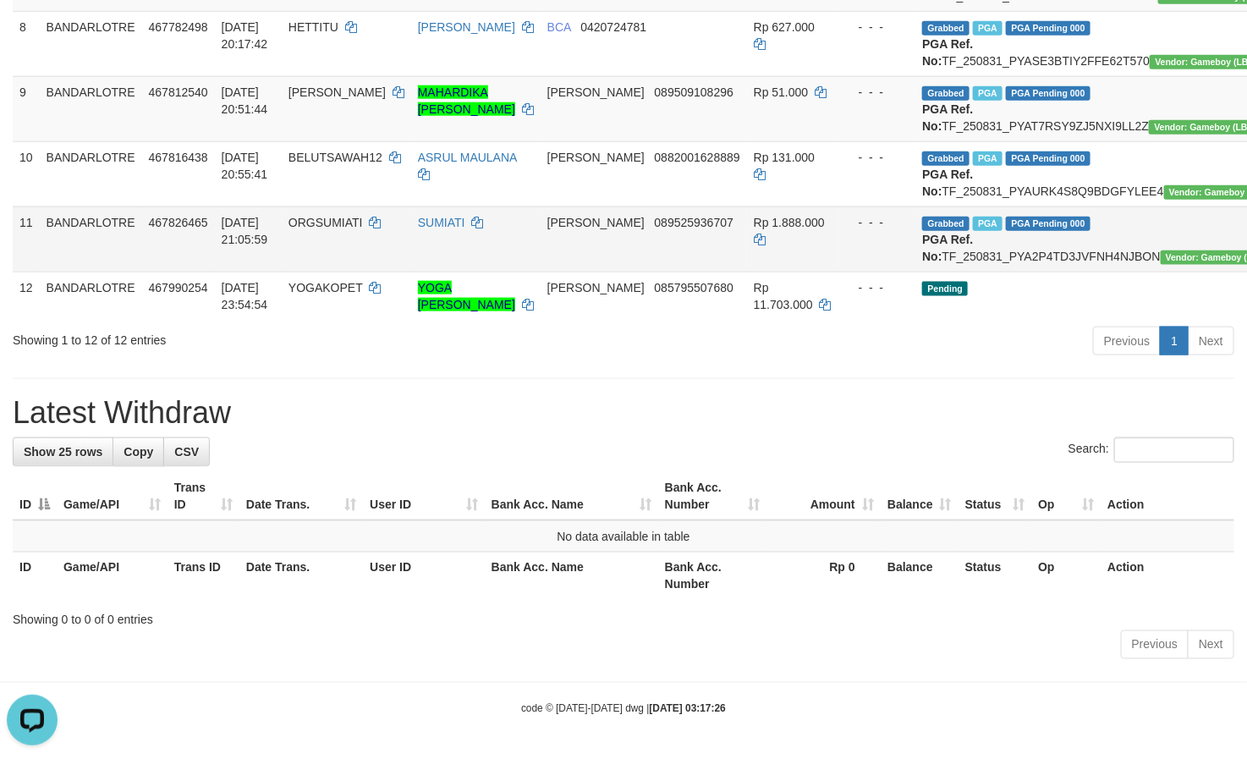
scroll to position [635, 0]
